Goal: Information Seeking & Learning: Learn about a topic

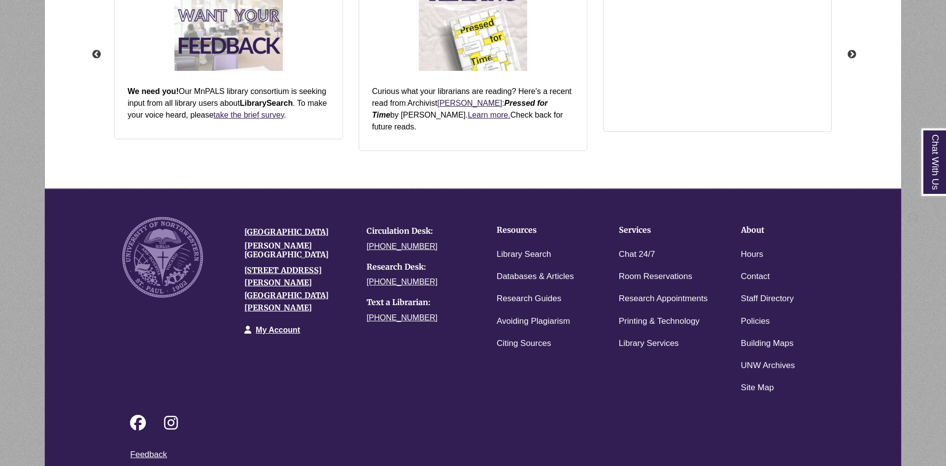
scroll to position [216, 772]
click at [643, 248] on link "Chat 24/7" at bounding box center [637, 255] width 36 height 14
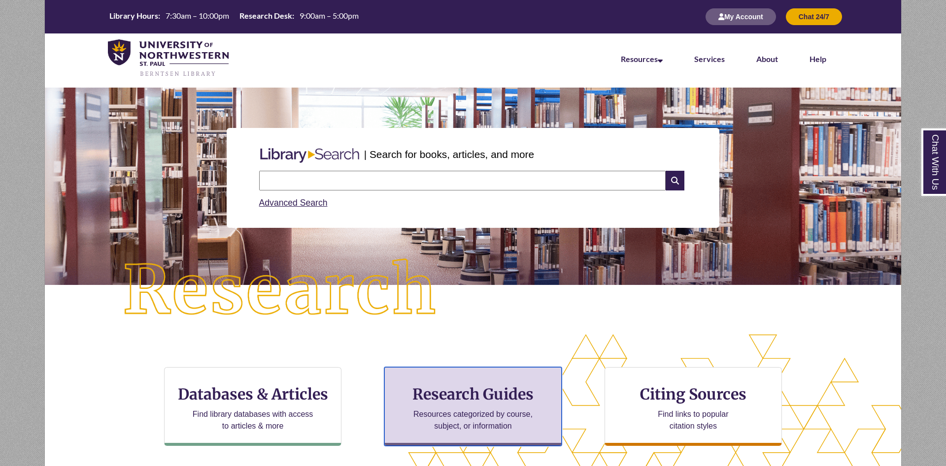
click at [459, 402] on h3 "Research Guides" at bounding box center [473, 394] width 161 height 19
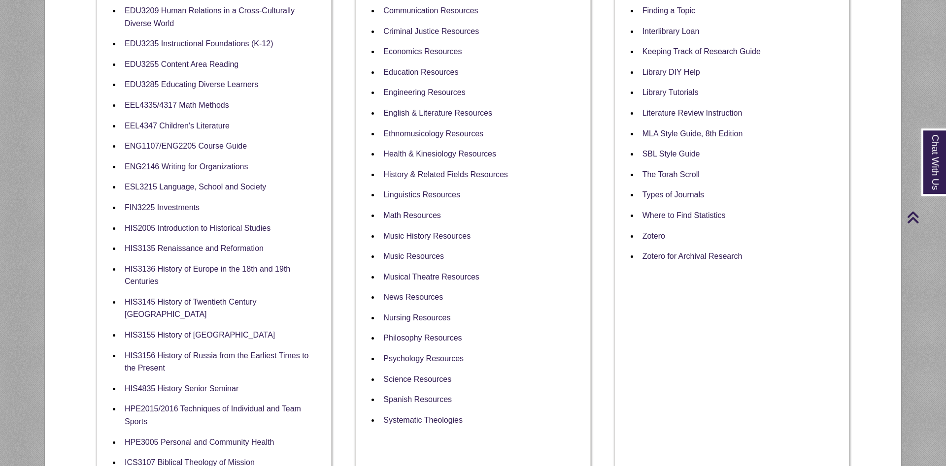
scroll to position [502, 0]
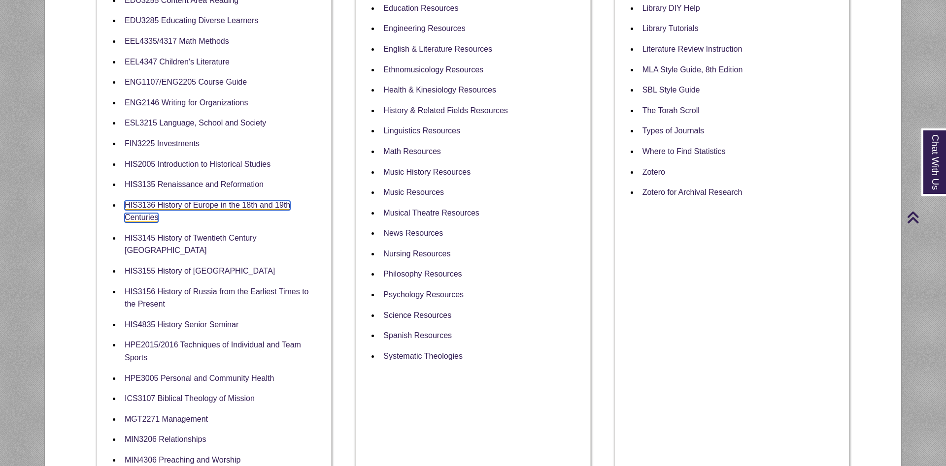
click at [268, 209] on link "HIS3136 History of Europe in the 18th and 19th Centuries" at bounding box center [207, 212] width 165 height 22
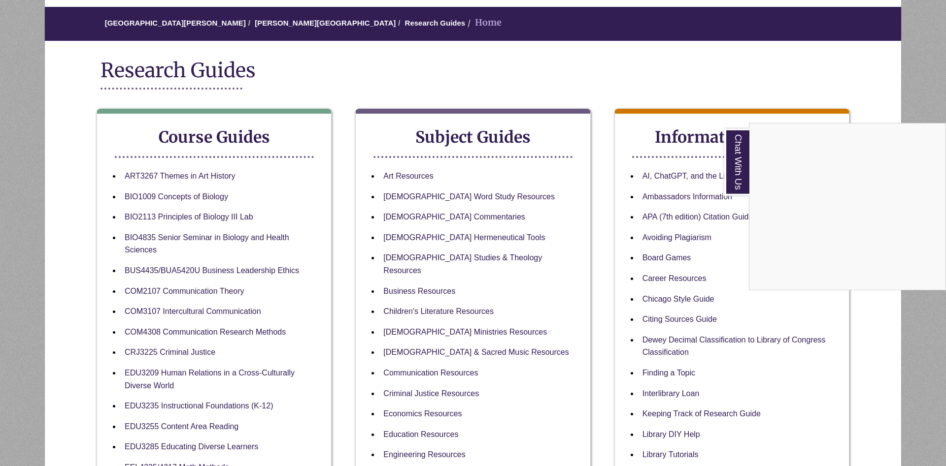
scroll to position [0, 0]
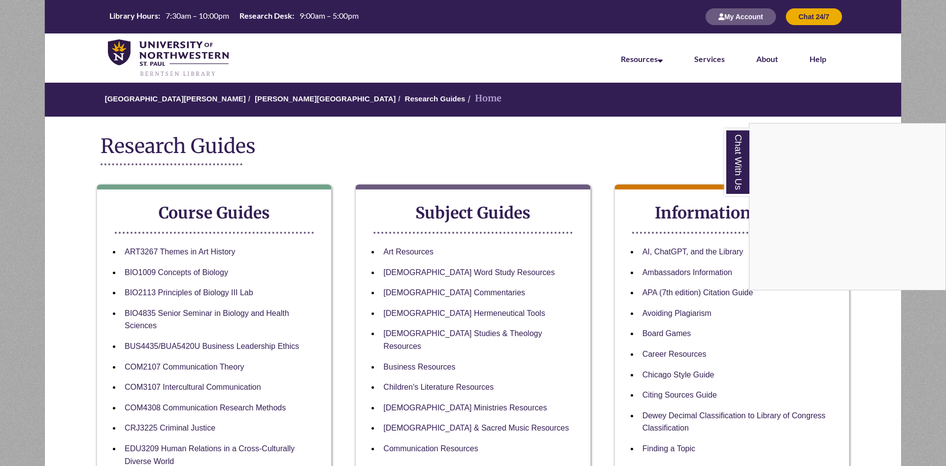
click at [321, 54] on nav "Resources Find Resources Library Search Databases & Articles Interlibrary Loan …" at bounding box center [473, 57] width 856 height 49
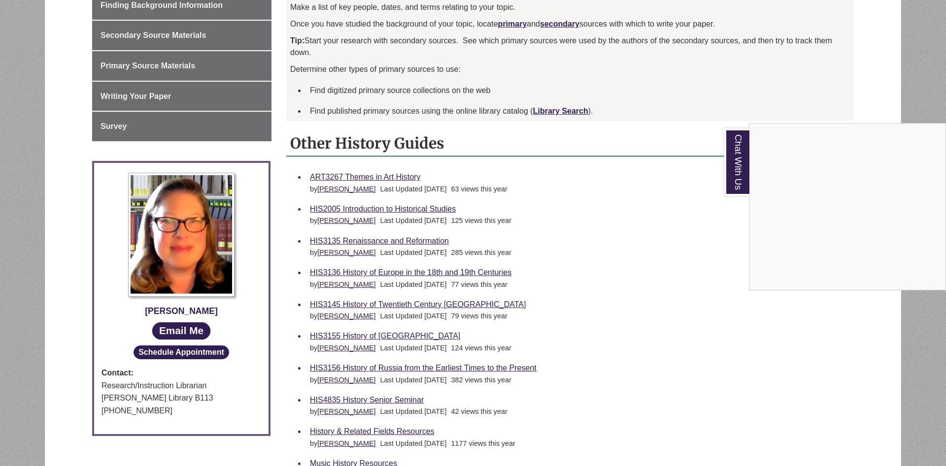
scroll to position [201, 0]
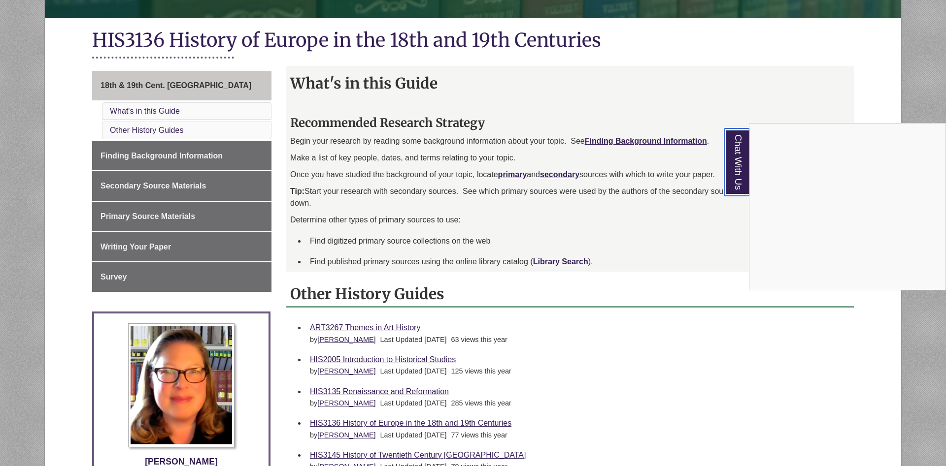
click at [730, 180] on link "Chat With Us" at bounding box center [736, 162] width 25 height 67
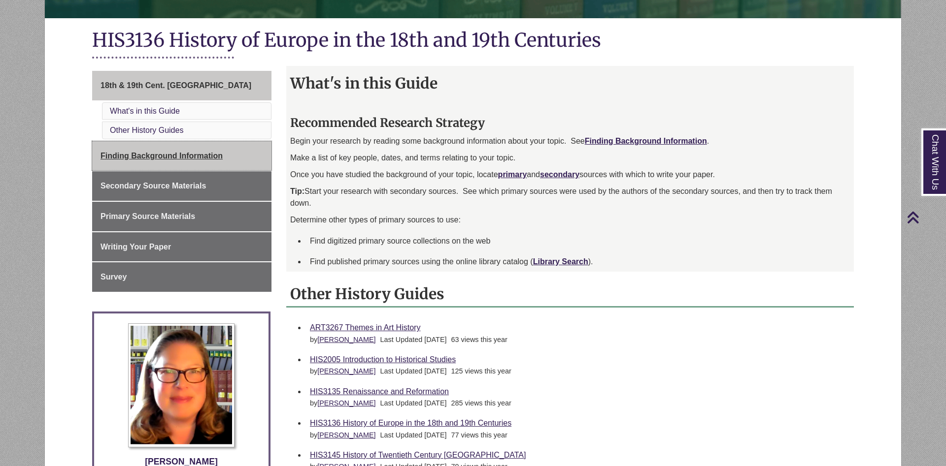
click at [155, 150] on link "Finding Background Information" at bounding box center [181, 156] width 179 height 30
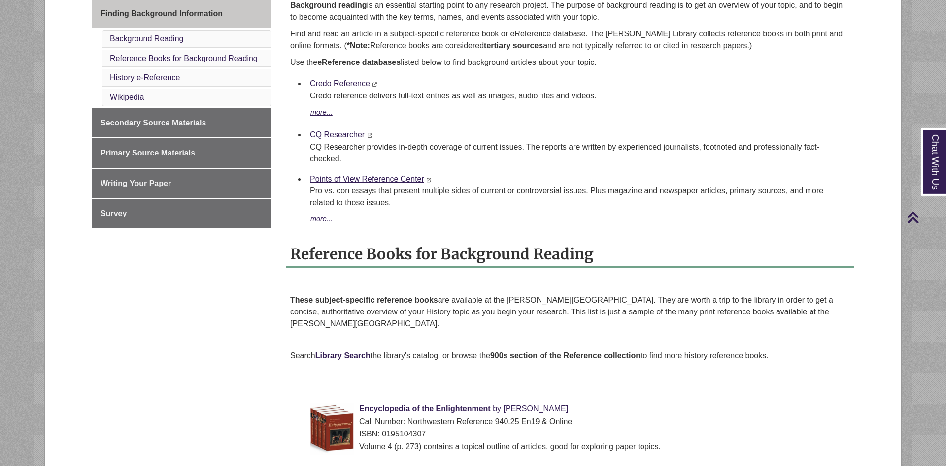
scroll to position [151, 0]
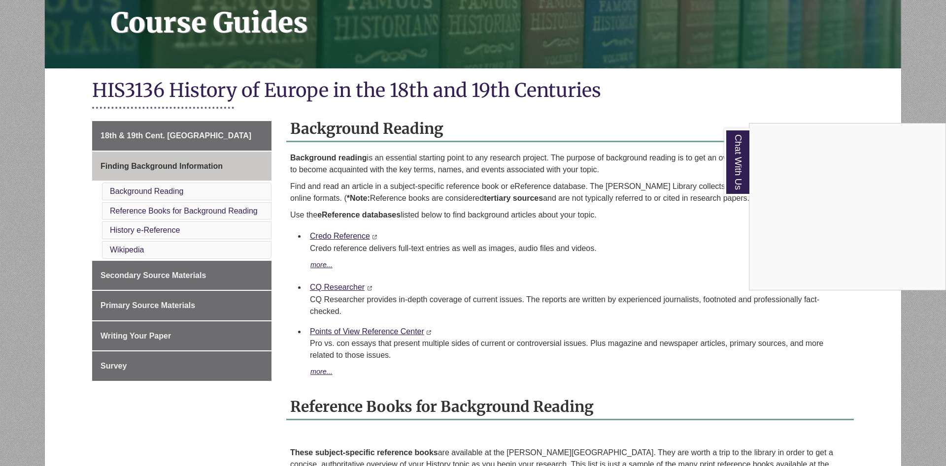
click at [506, 261] on div "Chat With Us" at bounding box center [473, 233] width 946 height 466
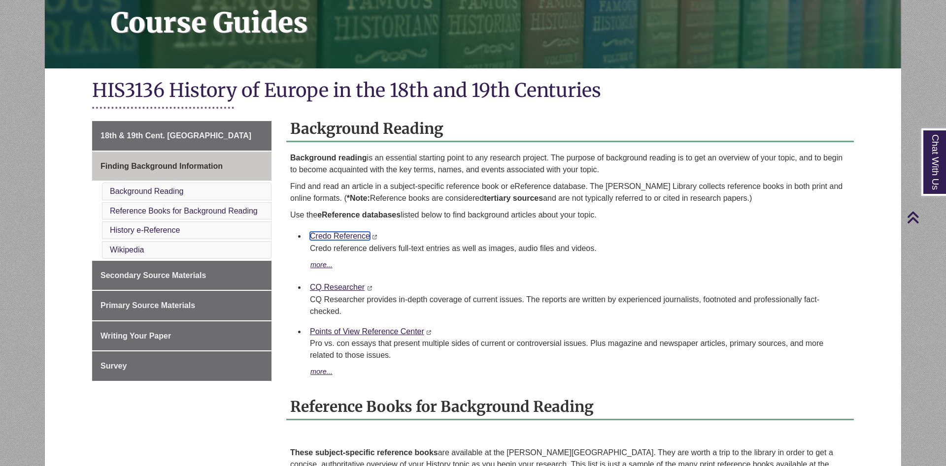
click at [352, 238] on link "Credo Reference" at bounding box center [340, 236] width 60 height 8
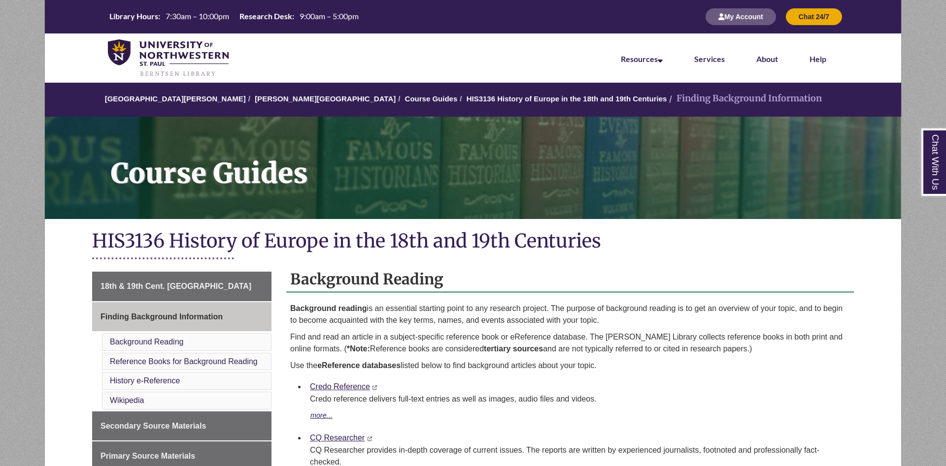
scroll to position [201, 0]
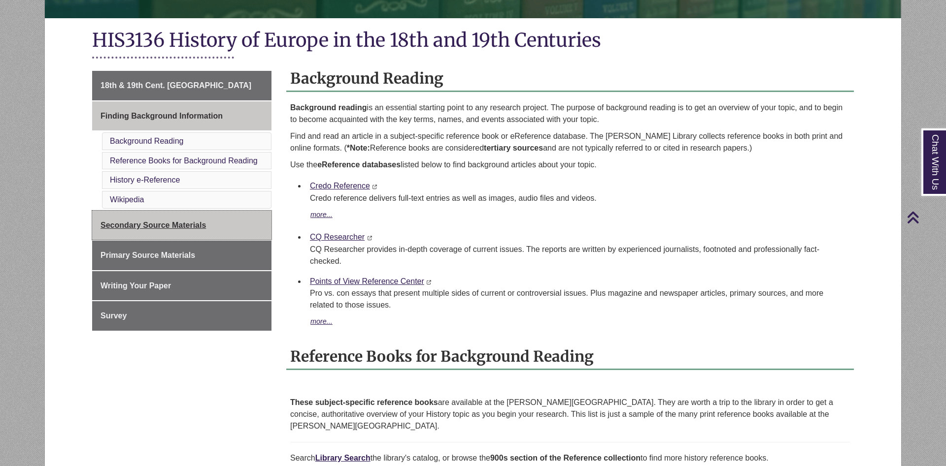
click at [219, 235] on link "Secondary Source Materials" at bounding box center [181, 226] width 179 height 30
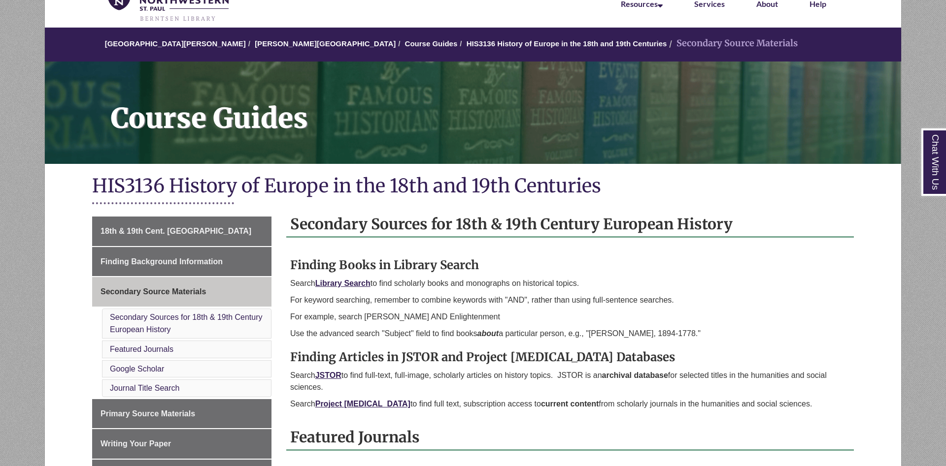
scroll to position [100, 0]
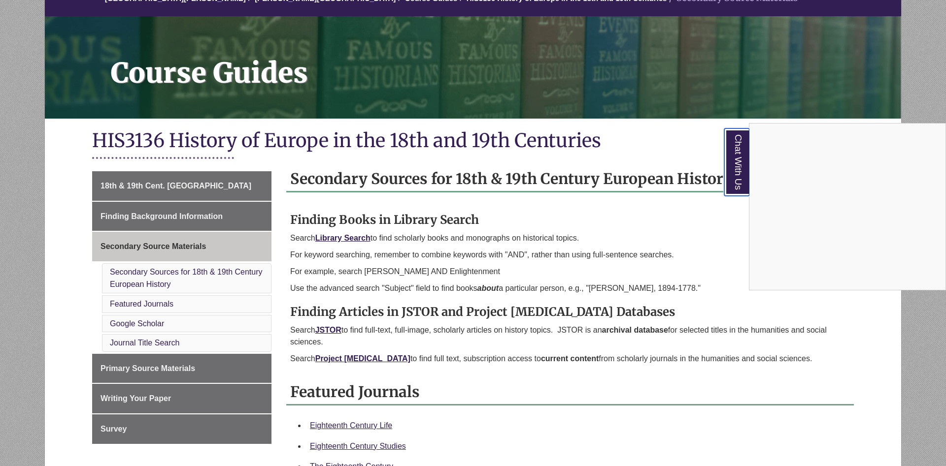
click at [738, 156] on link "Chat With Us" at bounding box center [736, 162] width 25 height 67
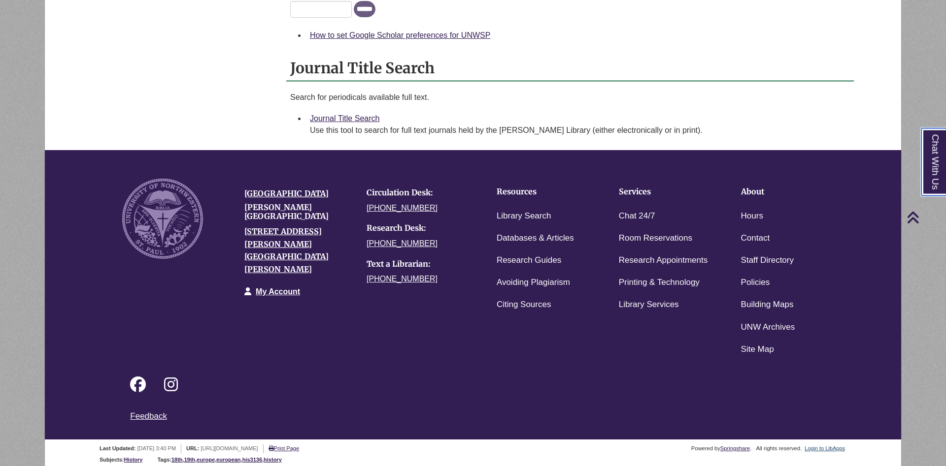
scroll to position [711, 0]
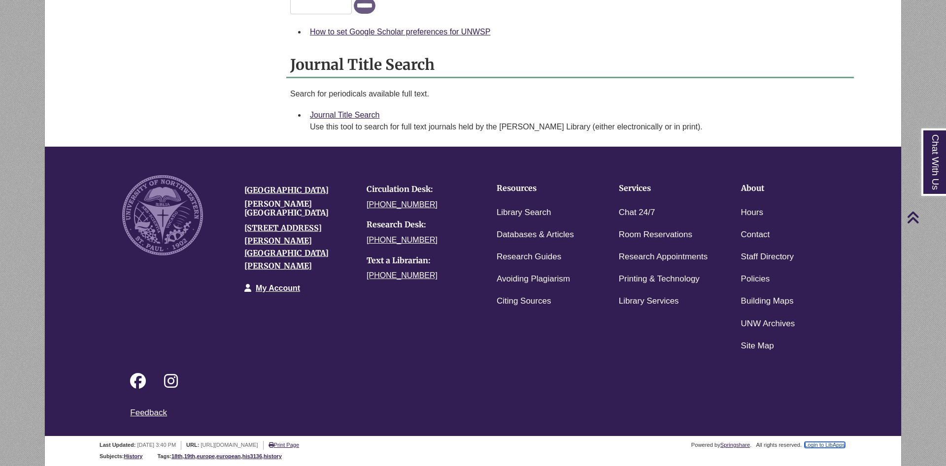
click at [828, 447] on link "Login to LibApps" at bounding box center [824, 445] width 40 height 6
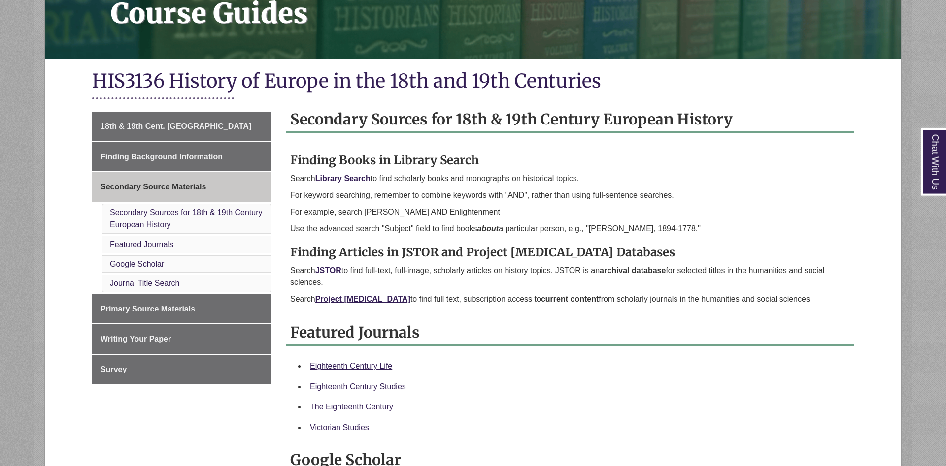
scroll to position [201, 0]
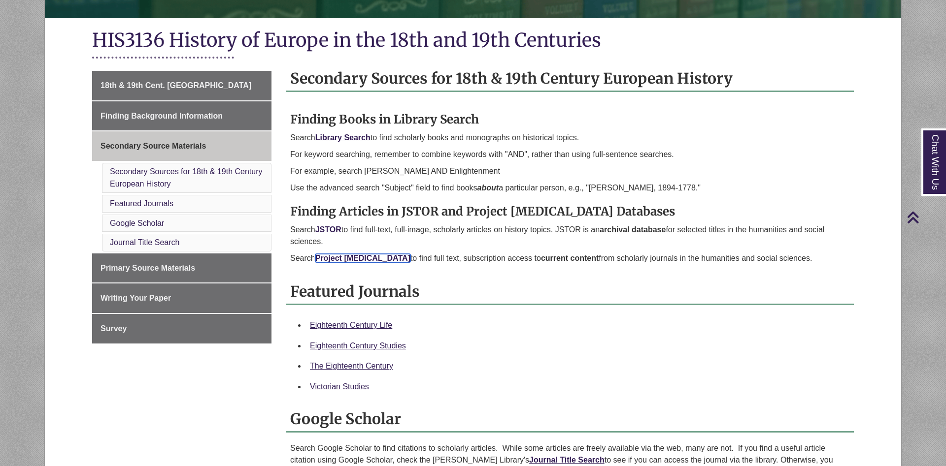
click at [339, 257] on strong "Project Muse" at bounding box center [362, 258] width 95 height 8
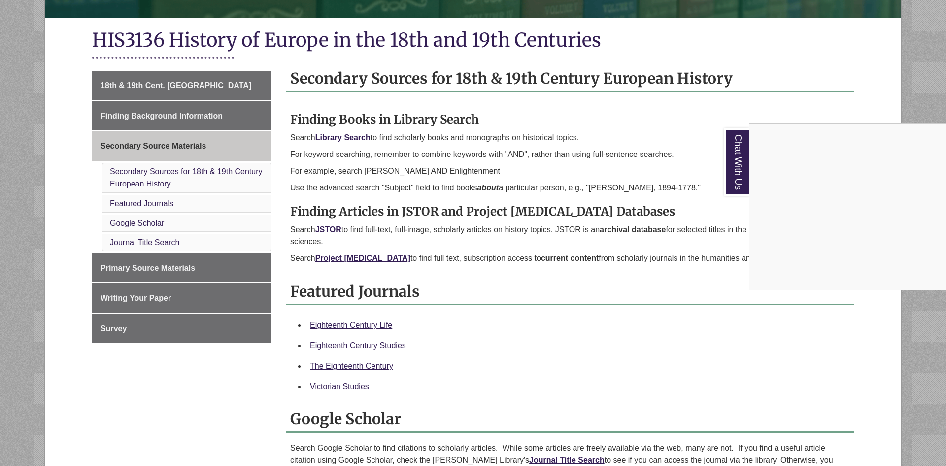
click at [154, 395] on div "Chat With Us" at bounding box center [473, 233] width 946 height 466
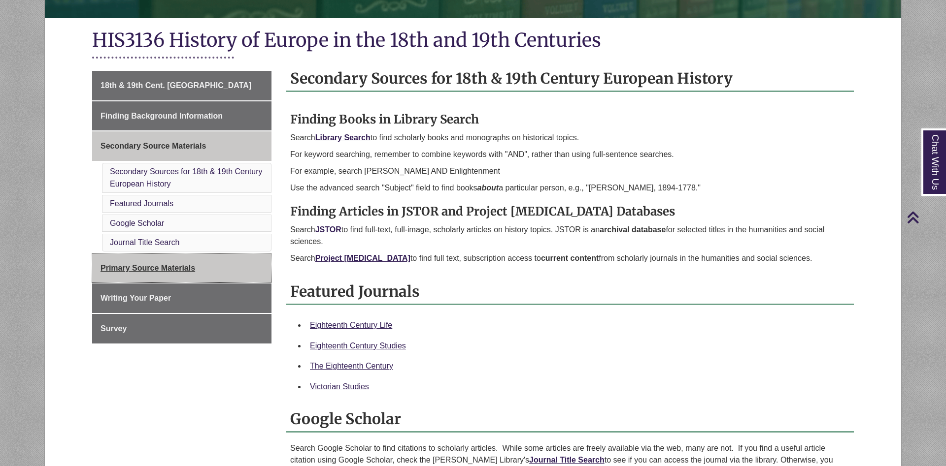
click at [185, 279] on link "Primary Source Materials" at bounding box center [181, 269] width 179 height 30
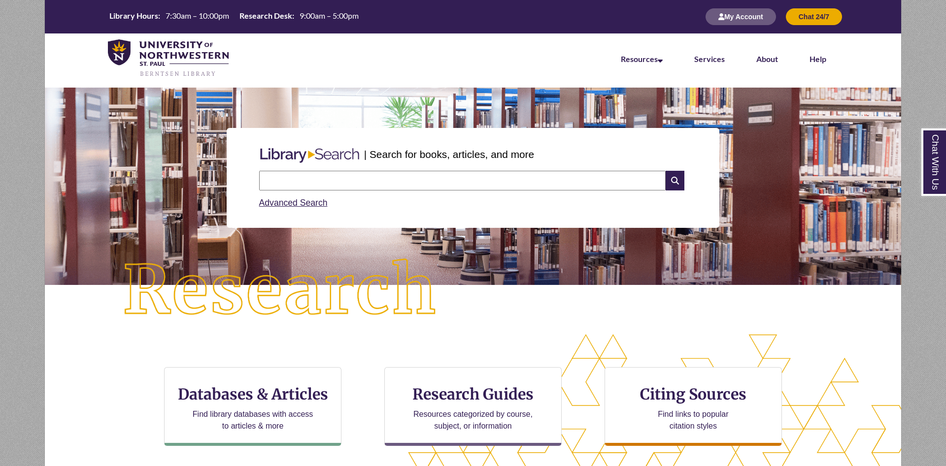
click at [346, 184] on input "text" at bounding box center [462, 181] width 406 height 20
type input "**********"
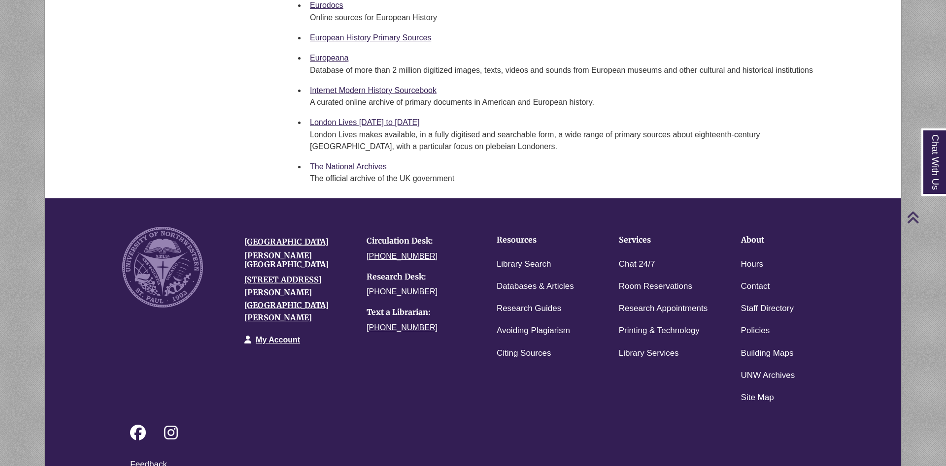
scroll to position [755, 0]
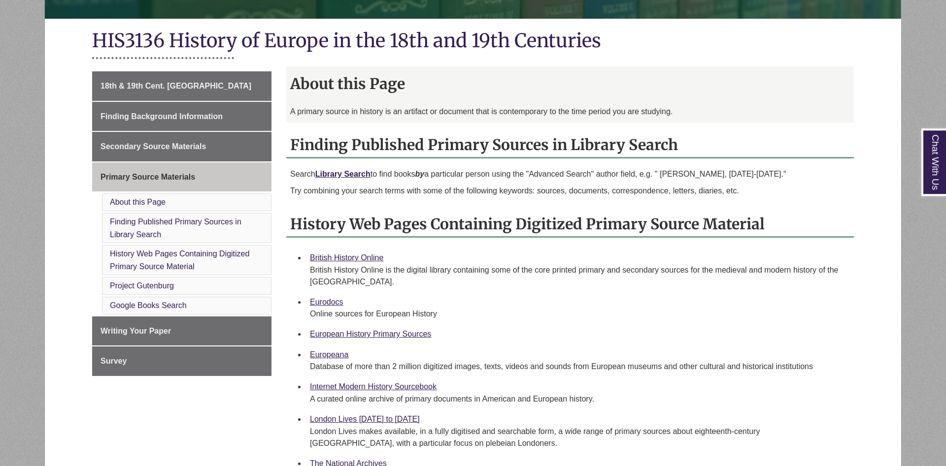
scroll to position [251, 0]
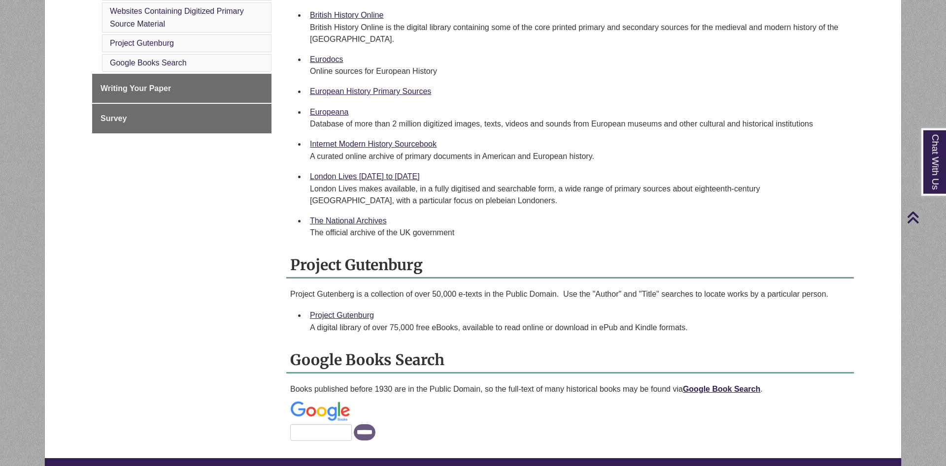
scroll to position [402, 0]
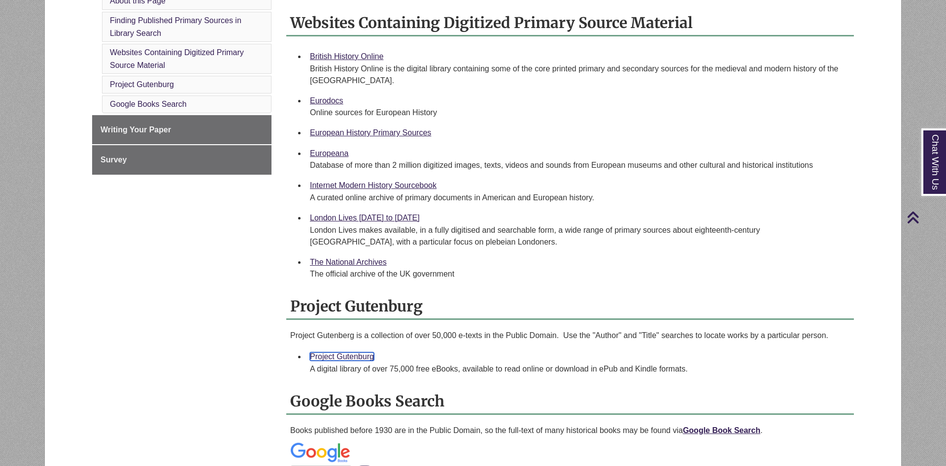
click at [344, 356] on link "Project Gutenburg" at bounding box center [342, 357] width 64 height 8
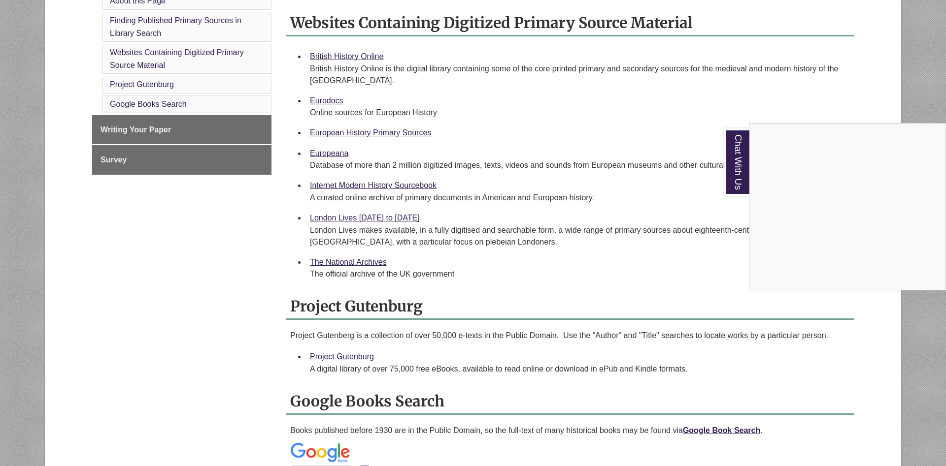
click at [167, 344] on div "Chat With Us" at bounding box center [473, 233] width 946 height 466
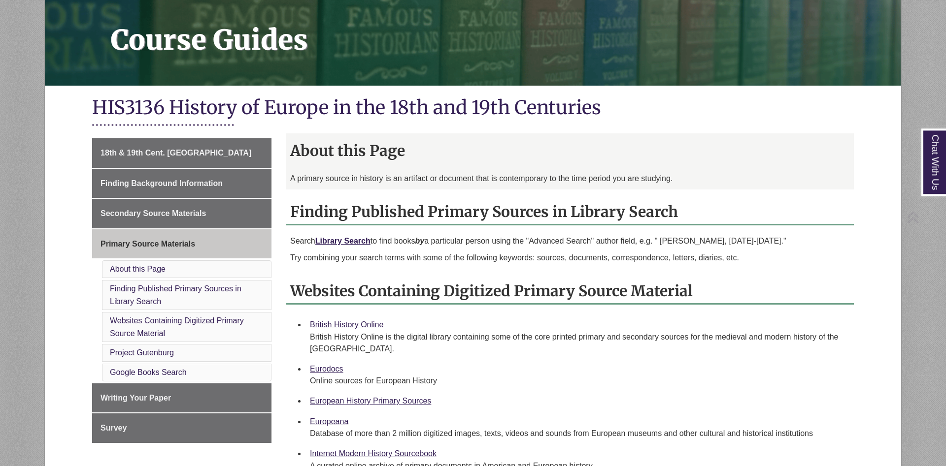
scroll to position [151, 0]
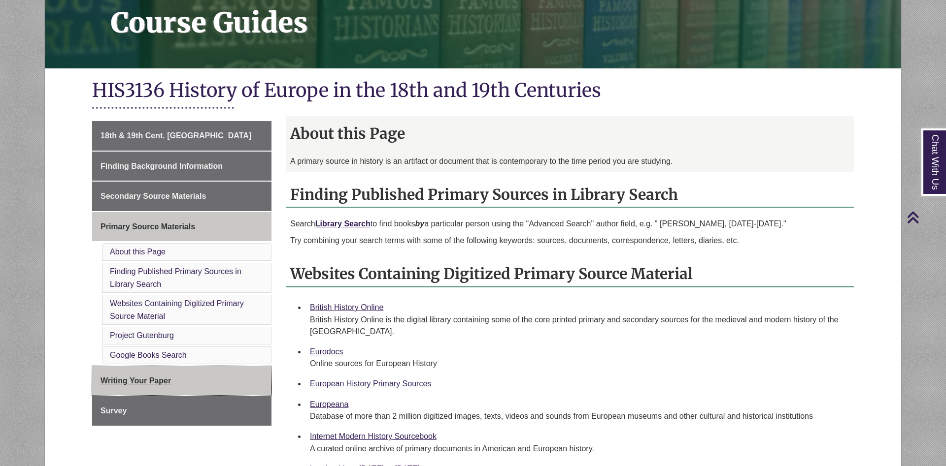
click at [146, 382] on span "Writing Your Paper" at bounding box center [135, 381] width 70 height 8
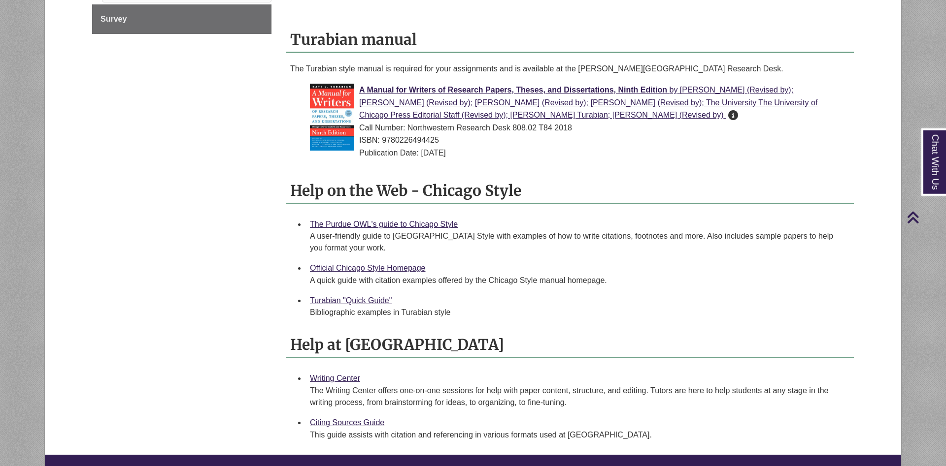
scroll to position [452, 0]
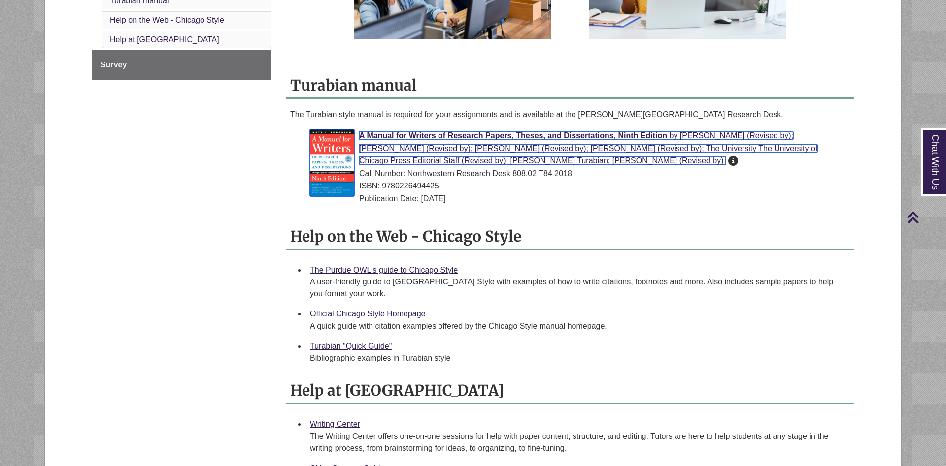
click at [576, 145] on span "[PERSON_NAME] (Revised by); [PERSON_NAME] (Revised by); [PERSON_NAME] (Revised …" at bounding box center [588, 147] width 458 height 33
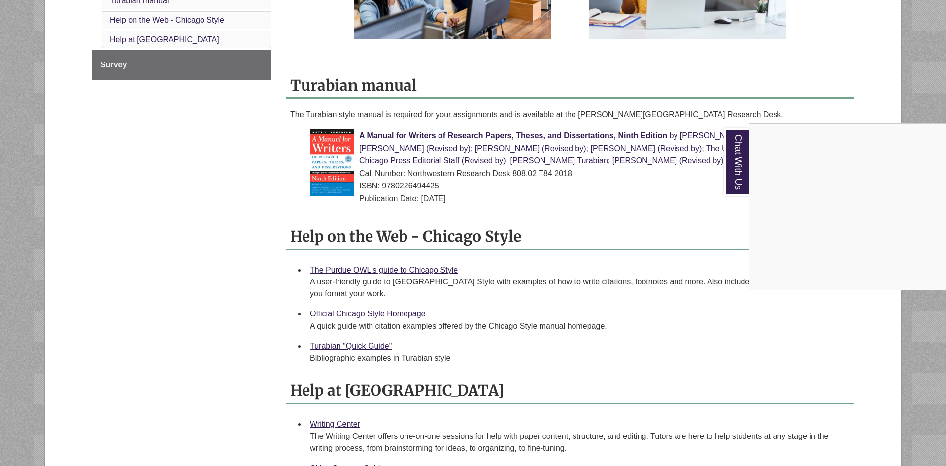
click at [700, 352] on div "Chat With Us" at bounding box center [473, 233] width 946 height 466
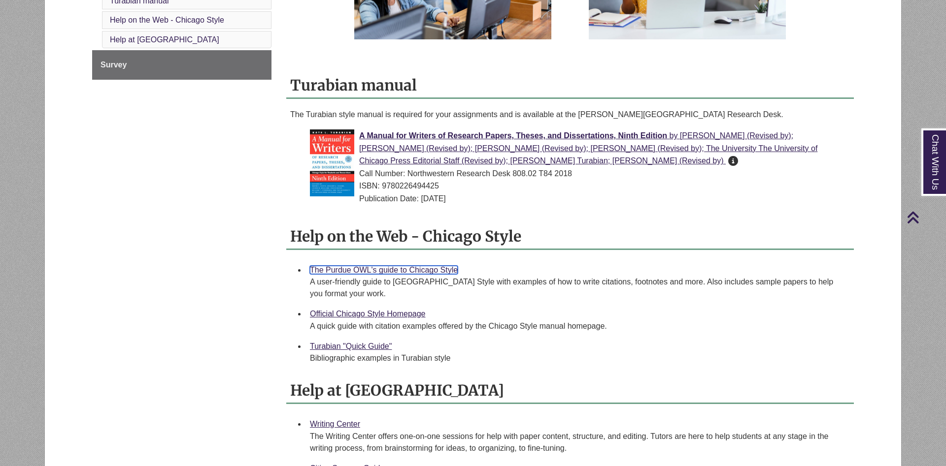
click at [412, 269] on link "The Purdue OWL's guide to Chicago Style" at bounding box center [384, 270] width 148 height 8
click at [396, 315] on link "Official Chicago Style Homepage" at bounding box center [368, 314] width 116 height 8
click at [368, 348] on link "Turabian "Quick Guide"" at bounding box center [351, 346] width 82 height 8
click at [696, 332] on li "Official Chicago Style Homepage A quick guide with citation examples offered by…" at bounding box center [578, 320] width 544 height 33
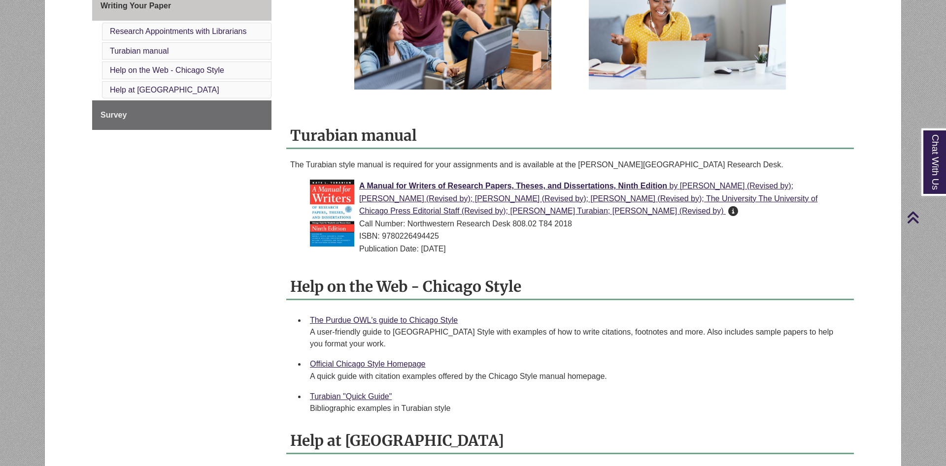
scroll to position [100, 0]
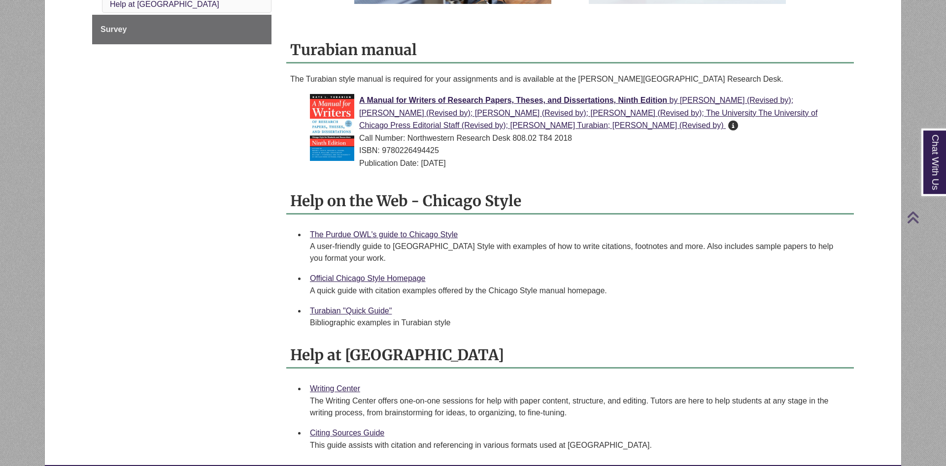
scroll to position [502, 0]
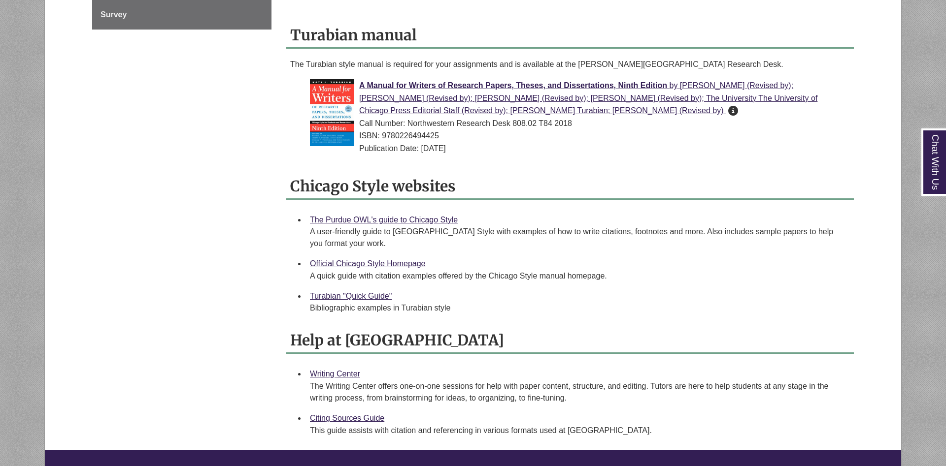
scroll to position [603, 0]
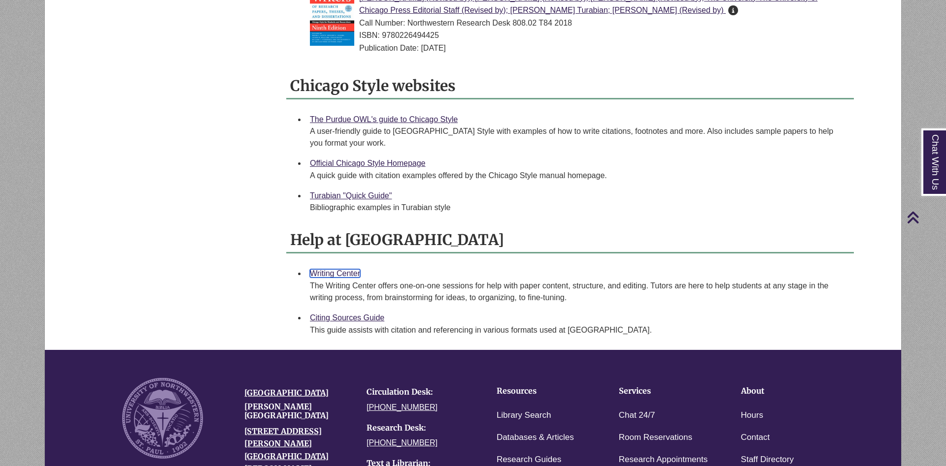
click at [339, 277] on link "Writing Center" at bounding box center [335, 273] width 50 height 8
click at [355, 318] on link "Citing Sources Guide" at bounding box center [347, 318] width 74 height 8
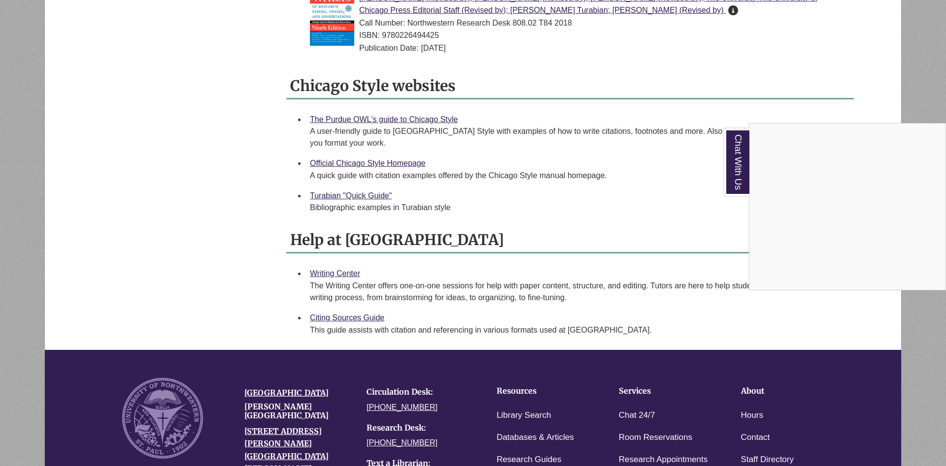
click at [148, 302] on div "Chat With Us" at bounding box center [473, 233] width 946 height 466
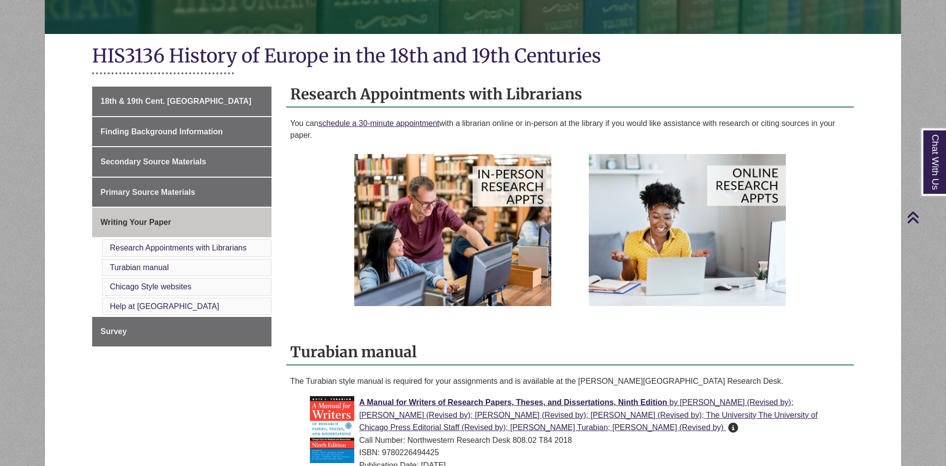
scroll to position [201, 0]
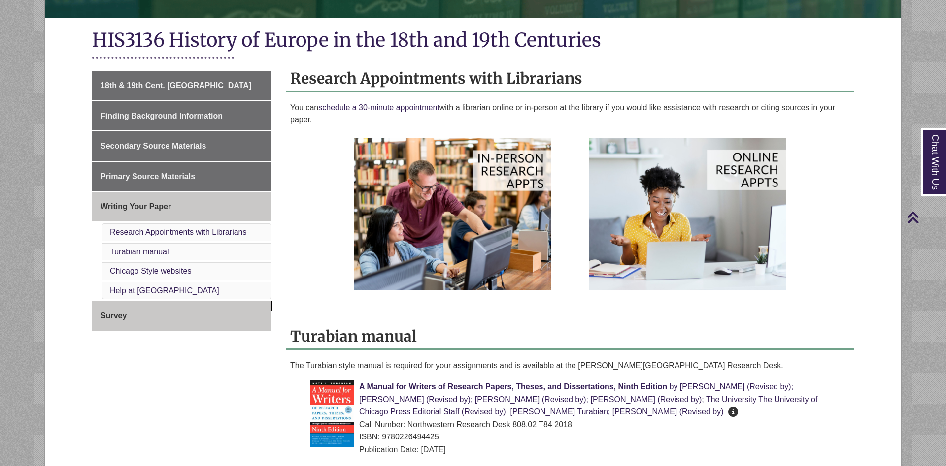
click at [151, 323] on link "Survey" at bounding box center [181, 316] width 179 height 30
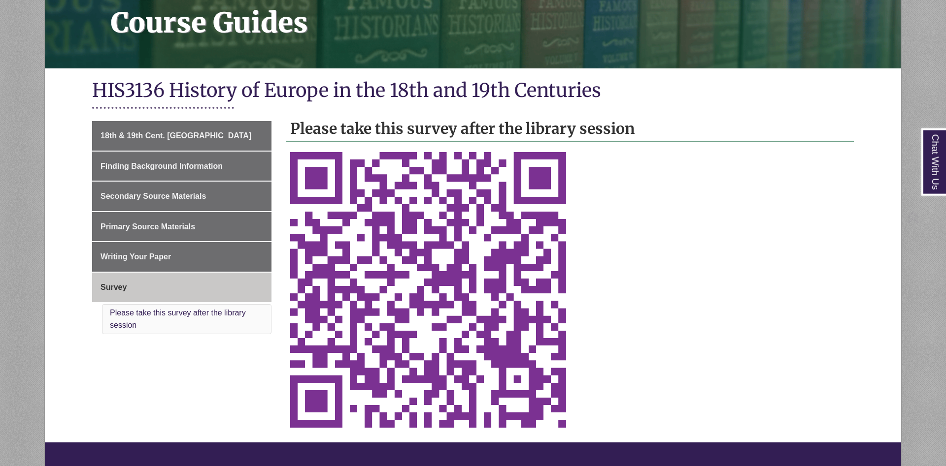
scroll to position [201, 0]
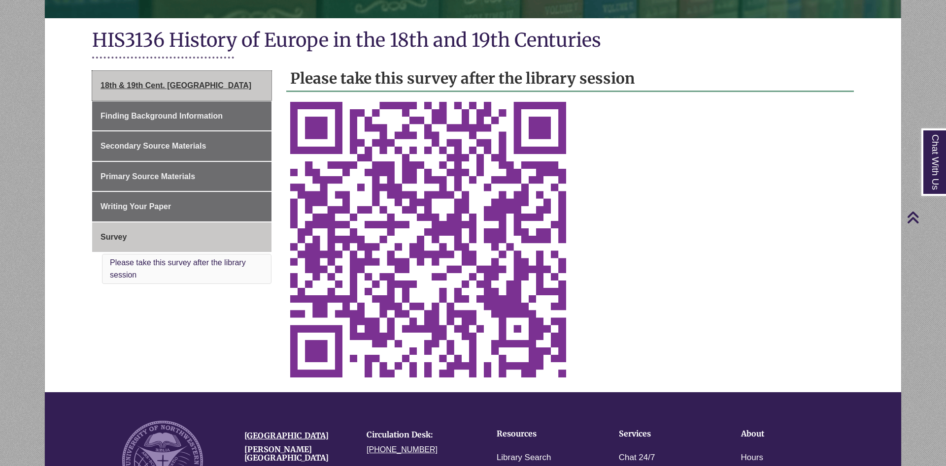
click at [225, 87] on link "18th & 19th Cent. [GEOGRAPHIC_DATA]" at bounding box center [181, 86] width 179 height 30
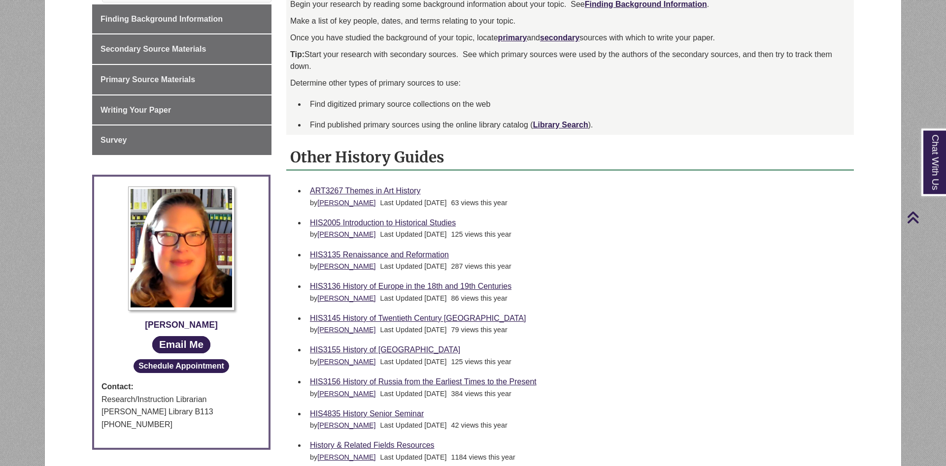
scroll to position [402, 0]
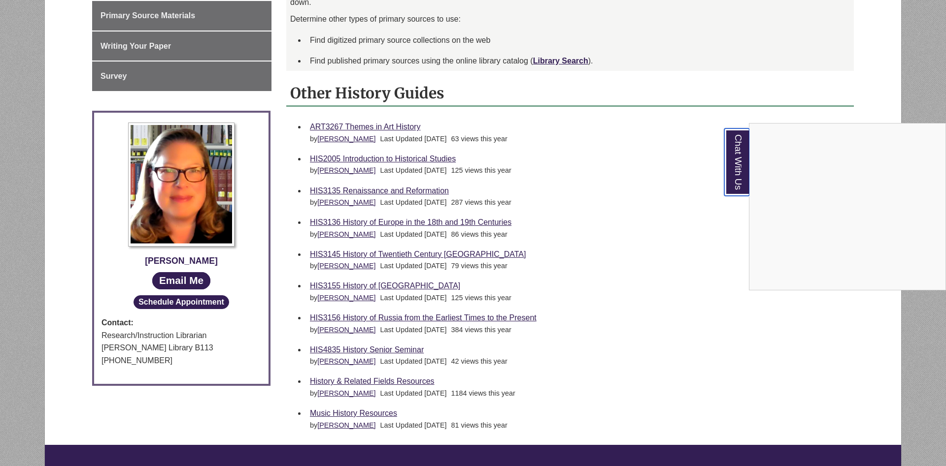
click at [745, 172] on link "Chat With Us" at bounding box center [736, 162] width 25 height 67
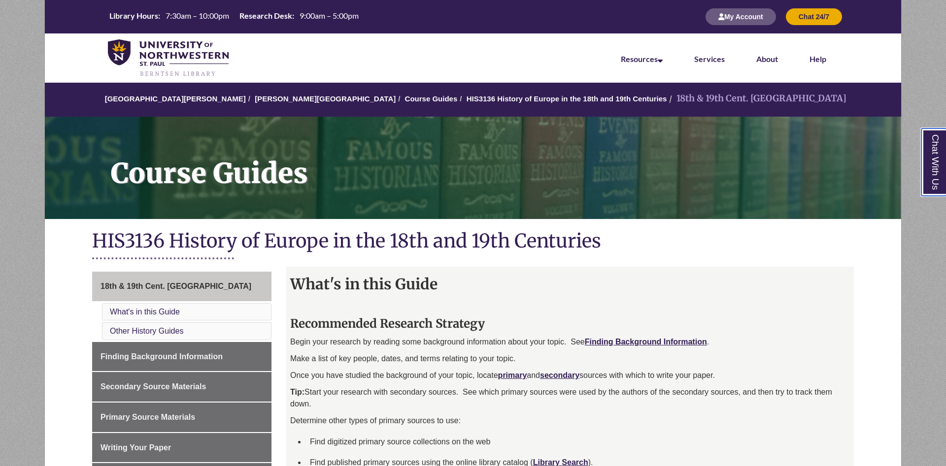
scroll to position [201, 0]
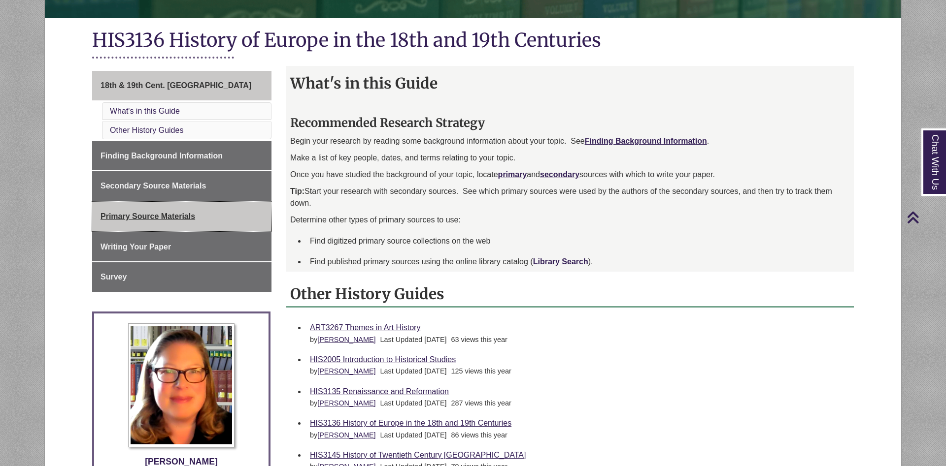
click at [179, 215] on span "Primary Source Materials" at bounding box center [147, 216] width 95 height 8
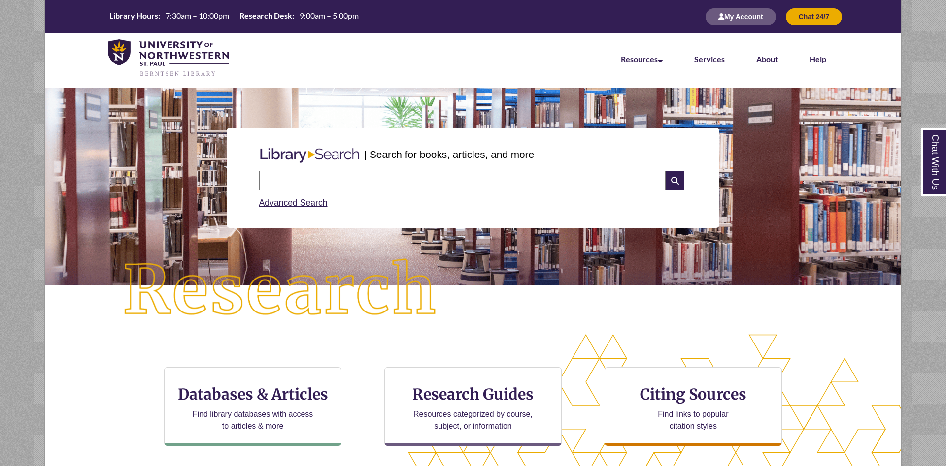
click at [355, 179] on input "text" at bounding box center [462, 181] width 406 height 20
type input "**********"
click at [320, 185] on input "text" at bounding box center [462, 181] width 406 height 20
type input "**********"
click at [286, 180] on input "text" at bounding box center [462, 181] width 406 height 20
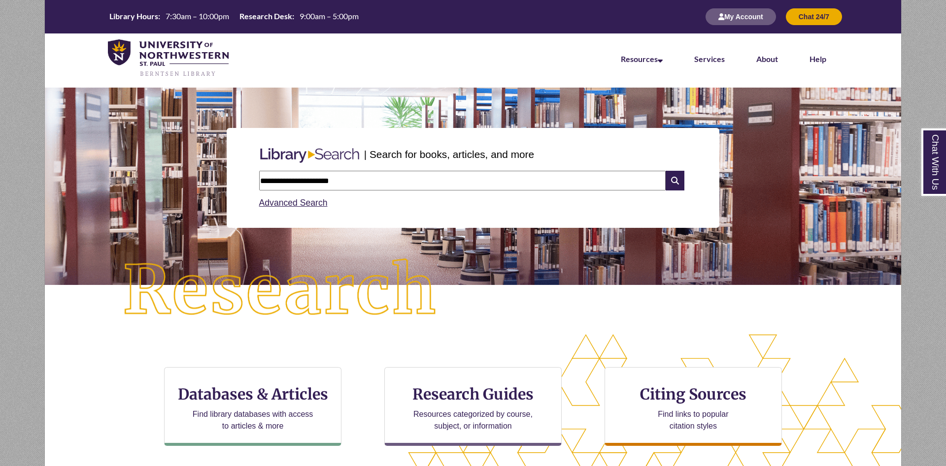
type input "**********"
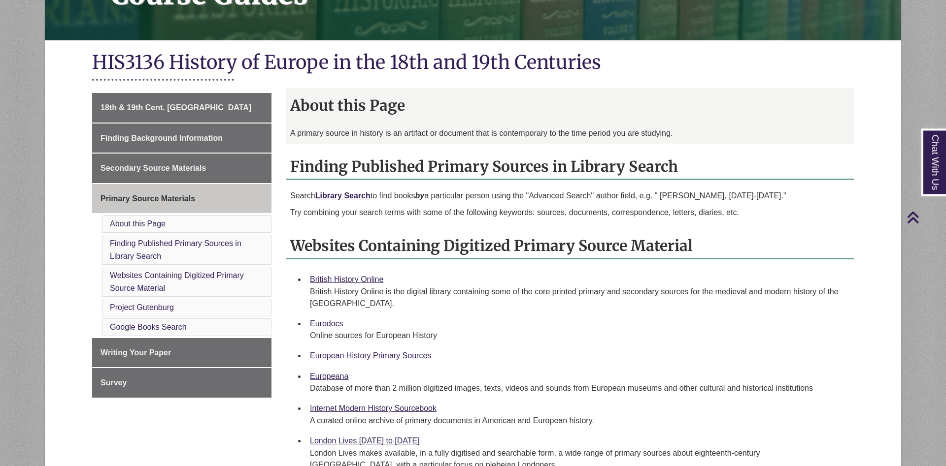
scroll to position [151, 0]
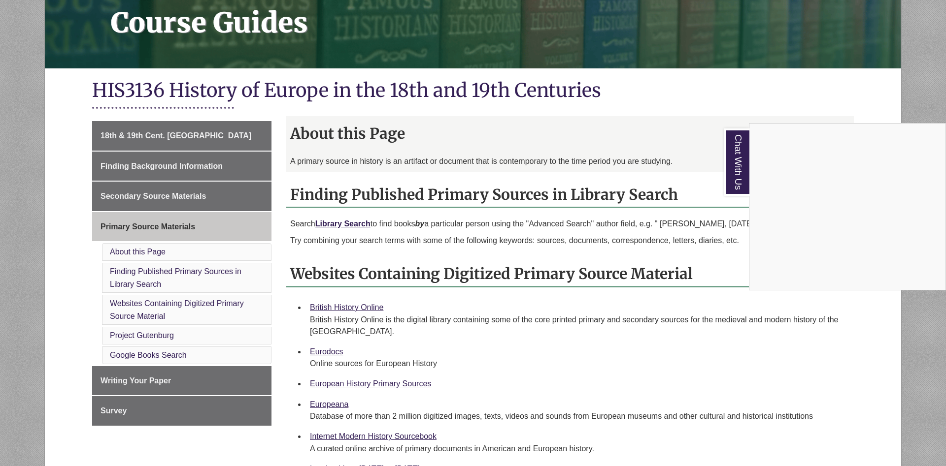
click at [573, 338] on div "Chat With Us" at bounding box center [473, 233] width 946 height 466
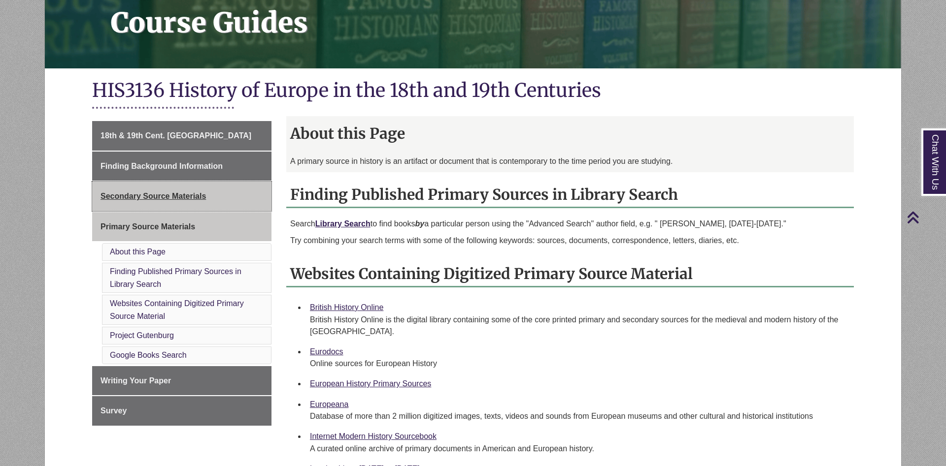
click at [169, 188] on link "Secondary Source Materials" at bounding box center [181, 197] width 179 height 30
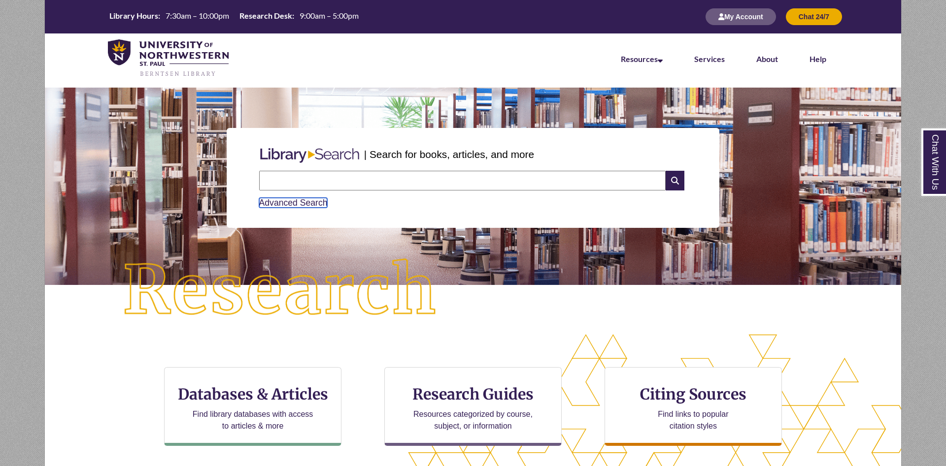
click at [310, 205] on link "Advanced Search" at bounding box center [293, 203] width 68 height 10
click at [324, 179] on input "text" at bounding box center [462, 181] width 406 height 20
type input "**********"
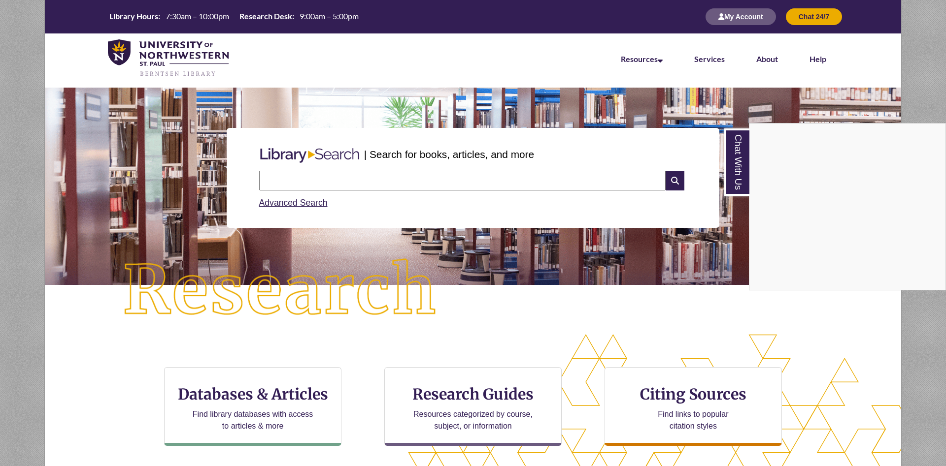
click at [292, 210] on div "Chat With Us" at bounding box center [473, 233] width 946 height 466
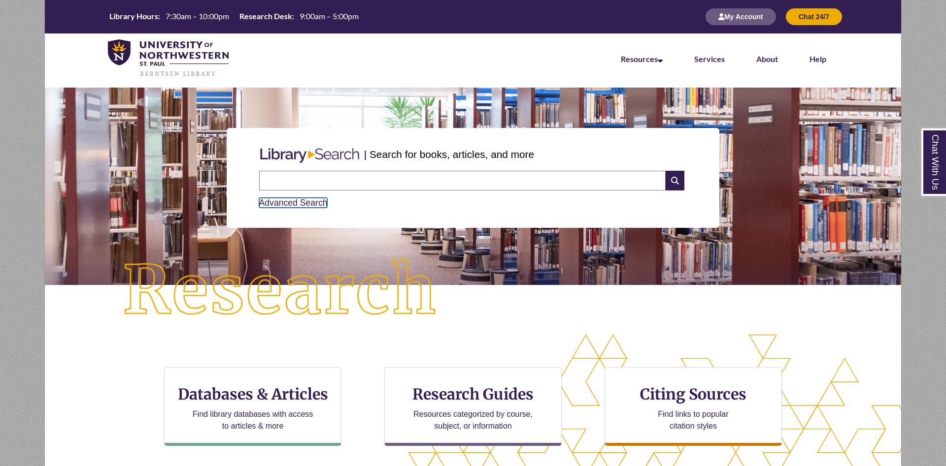
click at [295, 204] on link "Advanced Search" at bounding box center [293, 203] width 68 height 10
click at [318, 184] on input "text" at bounding box center [462, 181] width 406 height 20
type input "**********"
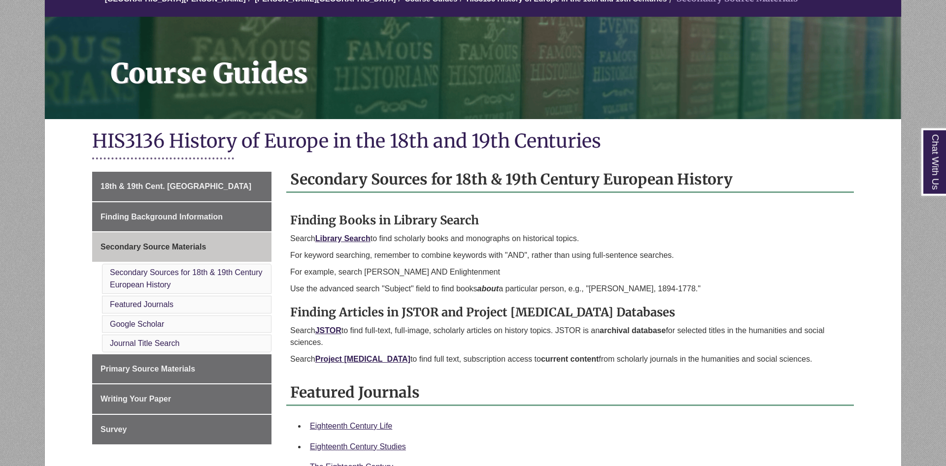
scroll to position [100, 0]
click at [334, 330] on strong "JSTOR" at bounding box center [328, 330] width 26 height 8
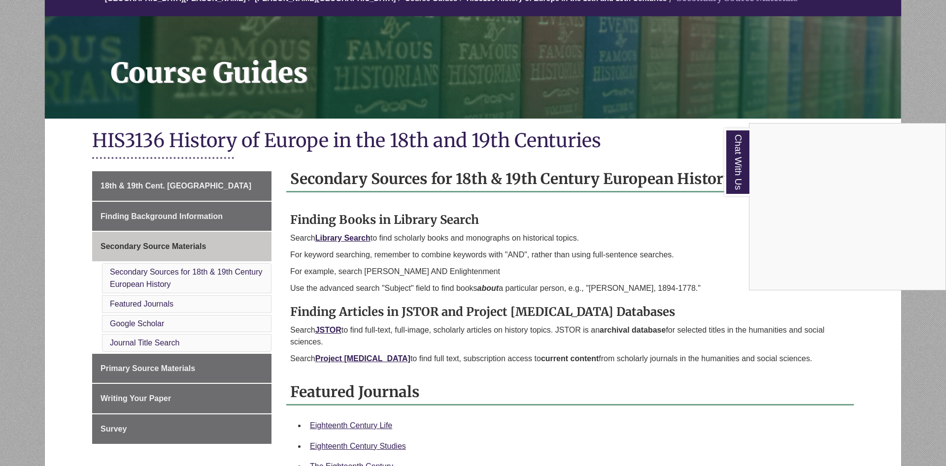
click at [338, 359] on div "Chat With Us" at bounding box center [473, 233] width 946 height 466
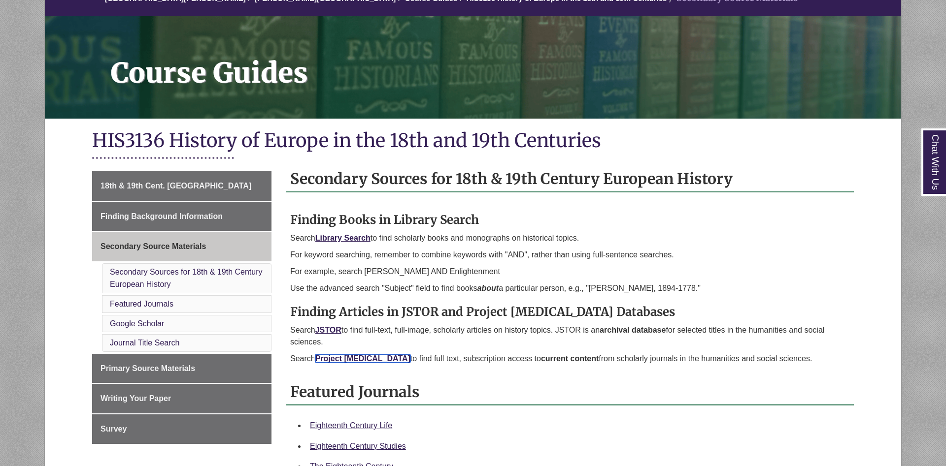
click at [338, 359] on strong "Project [MEDICAL_DATA]" at bounding box center [362, 359] width 95 height 8
click at [818, 295] on div "Finding Books in Library Search Search Library Search to find scholarly books a…" at bounding box center [569, 285] width 559 height 167
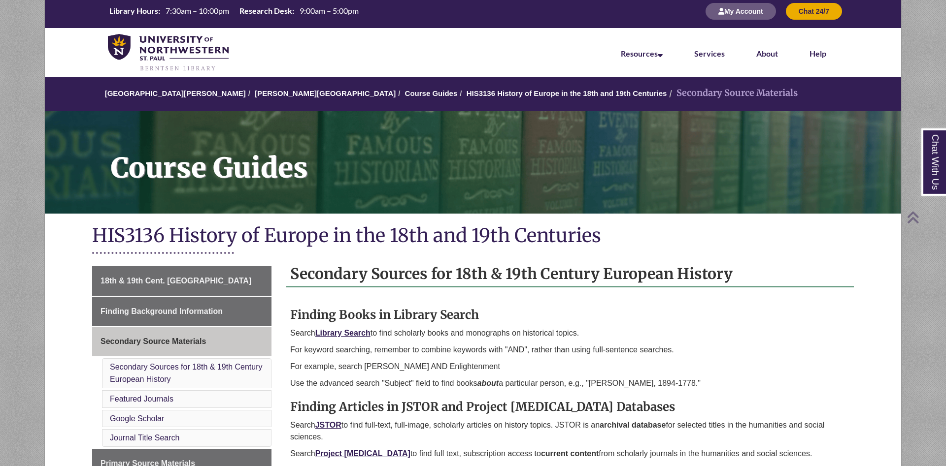
scroll to position [0, 0]
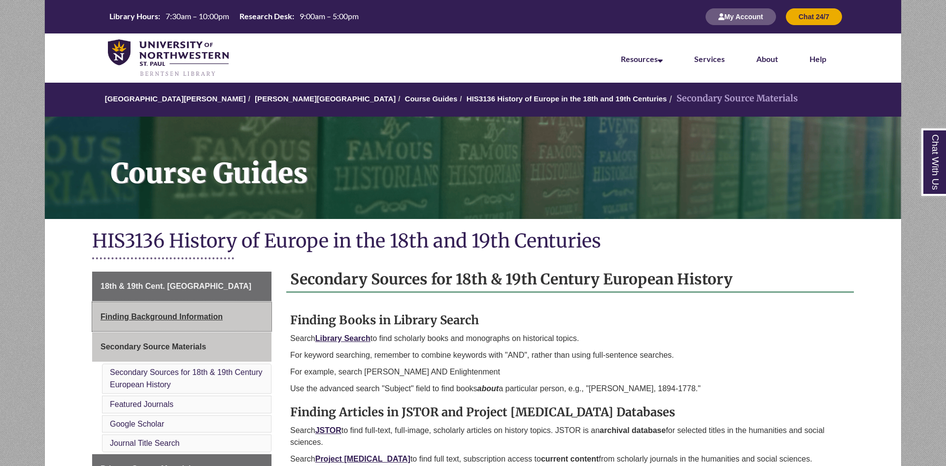
click at [174, 314] on span "Finding Background Information" at bounding box center [161, 317] width 122 height 8
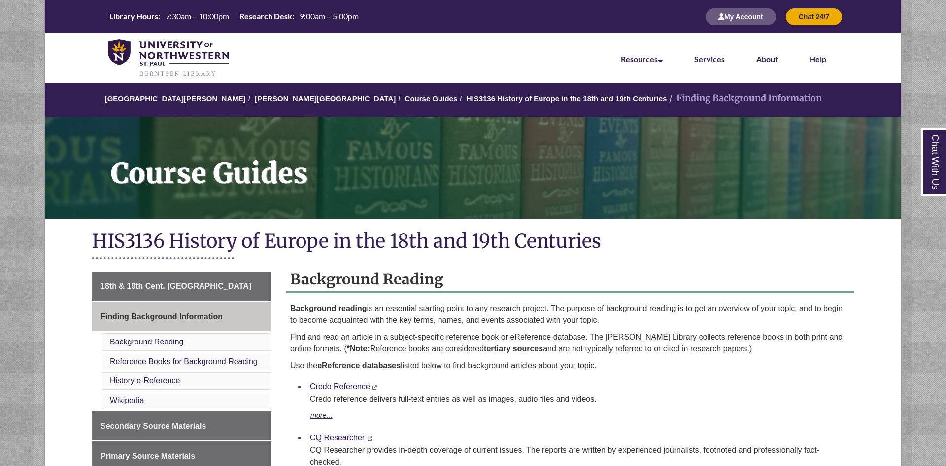
scroll to position [151, 0]
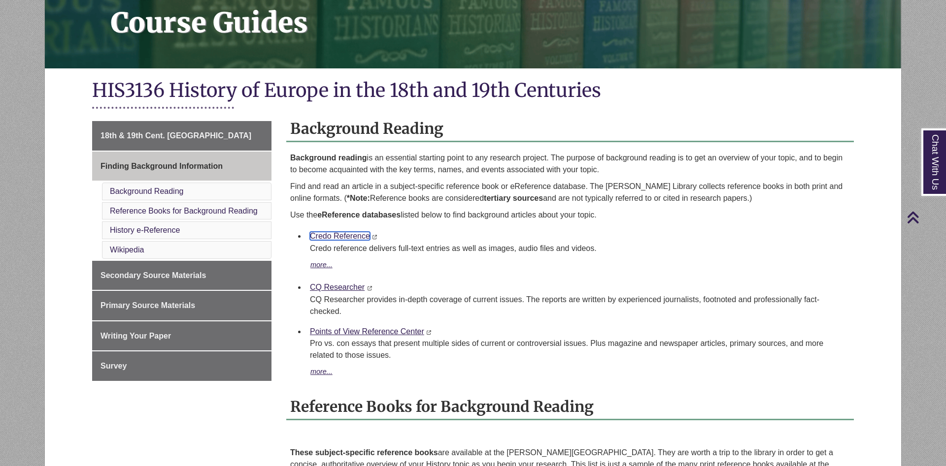
click at [361, 235] on link "Credo Reference" at bounding box center [340, 236] width 60 height 8
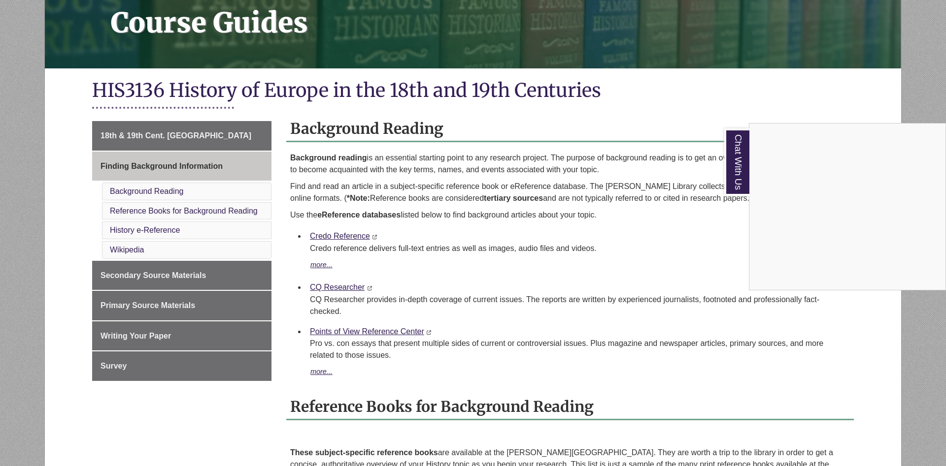
click at [624, 111] on div "Chat With Us" at bounding box center [473, 233] width 946 height 466
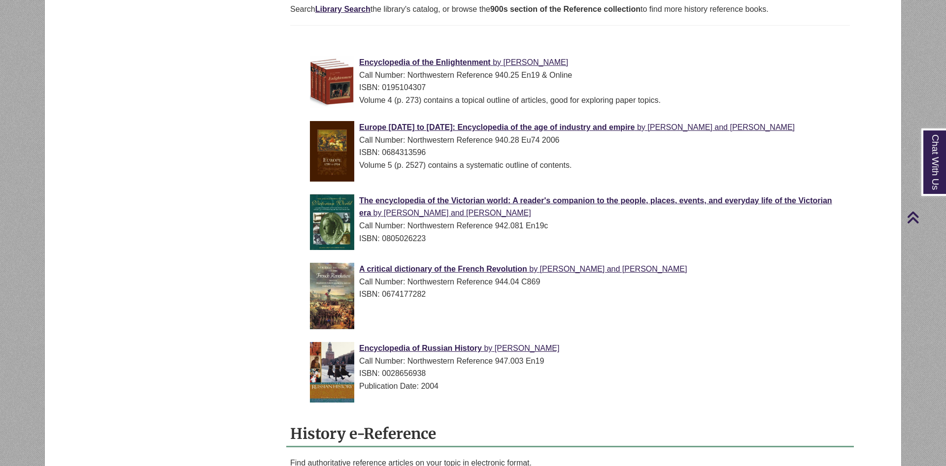
scroll to position [653, 0]
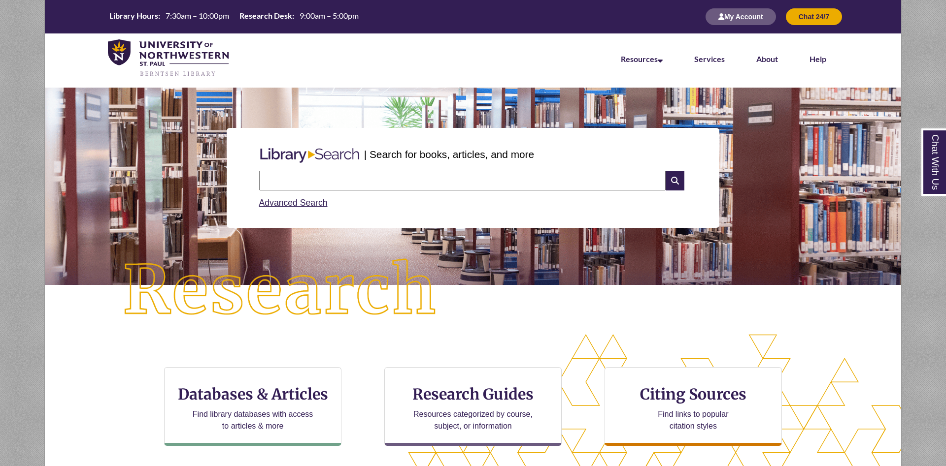
click at [325, 183] on input "text" at bounding box center [462, 181] width 406 height 20
type input "**********"
click at [374, 181] on input "text" at bounding box center [462, 181] width 406 height 20
type input "**********"
click at [324, 179] on input "text" at bounding box center [462, 181] width 406 height 20
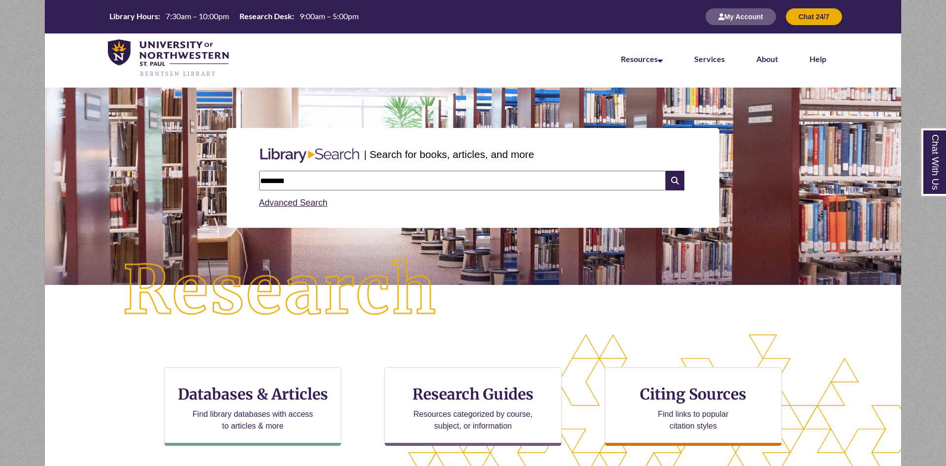
type input "********"
